Goal: Task Accomplishment & Management: Manage account settings

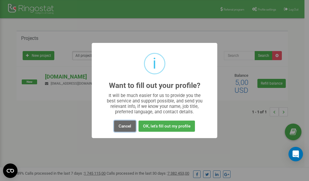
click at [125, 127] on button "Cancel" at bounding box center [125, 126] width 22 height 11
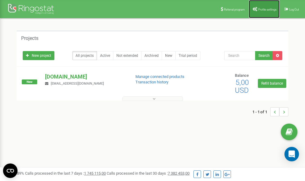
click at [261, 7] on link "Profile settings" at bounding box center [264, 9] width 31 height 18
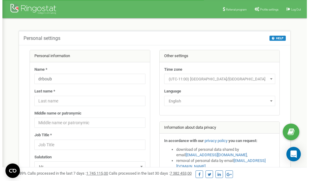
scroll to position [30, 0]
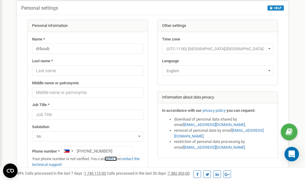
click at [113, 159] on link "verify it" at bounding box center [111, 158] width 12 height 5
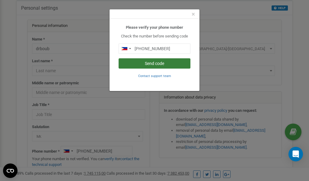
click at [150, 64] on button "Send code" at bounding box center [155, 63] width 72 height 10
